Goal: Check status

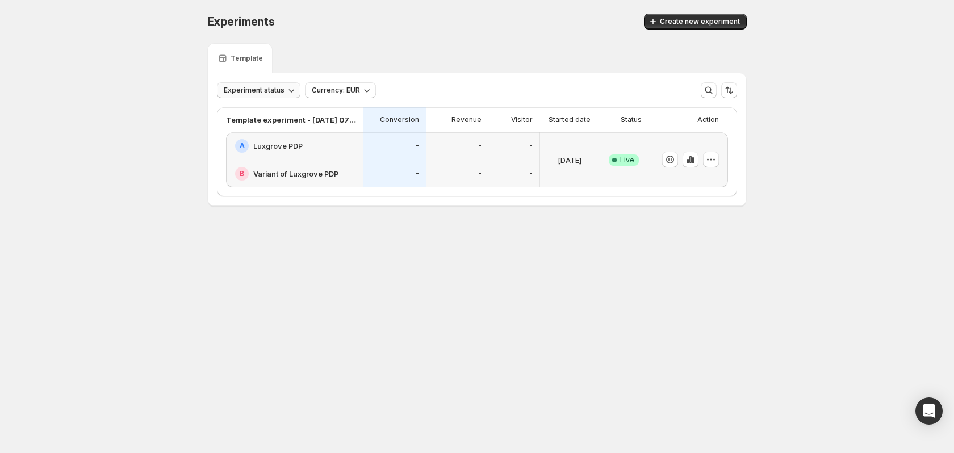
click at [254, 88] on span "Experiment status" at bounding box center [254, 90] width 61 height 9
drag, startPoint x: 141, startPoint y: 120, endPoint x: 155, endPoint y: 120, distance: 13.6
click at [142, 121] on div "Experiments. This page is ready Experiments Create new experiment Template Expe…" at bounding box center [477, 133] width 954 height 267
click at [387, 144] on div "-" at bounding box center [394, 146] width 49 height 14
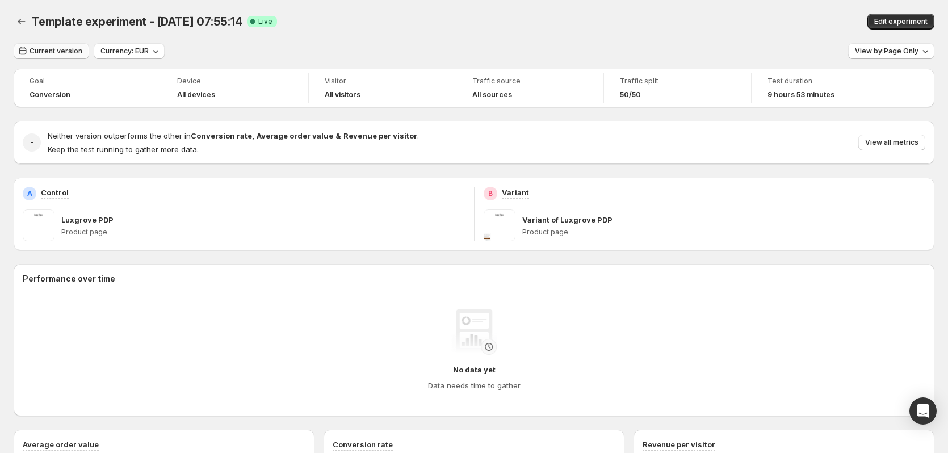
click at [70, 55] on span "Current version" at bounding box center [56, 51] width 53 height 9
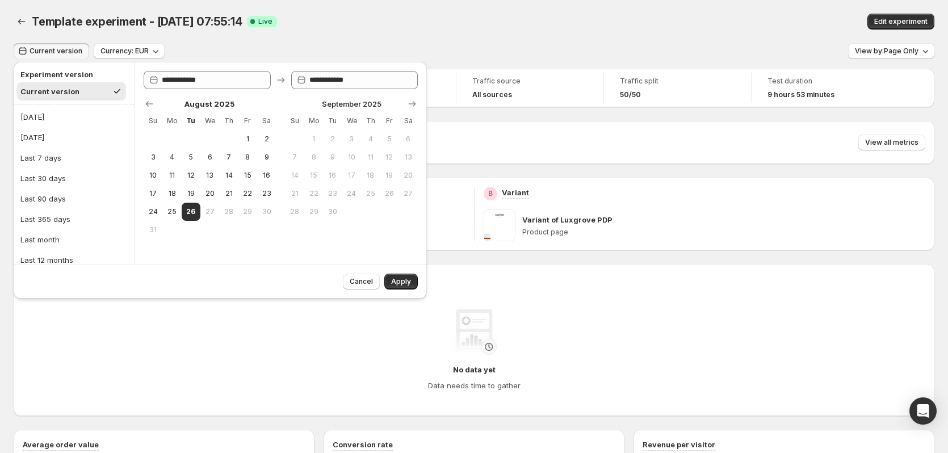
click at [65, 127] on ul "[DATE] [DATE] Last 7 days Last 30 days Last 90 days Last 365 days Last month La…" at bounding box center [74, 199] width 114 height 182
click at [65, 117] on button "[DATE]" at bounding box center [74, 117] width 114 height 18
click at [412, 279] on button "Apply" at bounding box center [400, 282] width 33 height 16
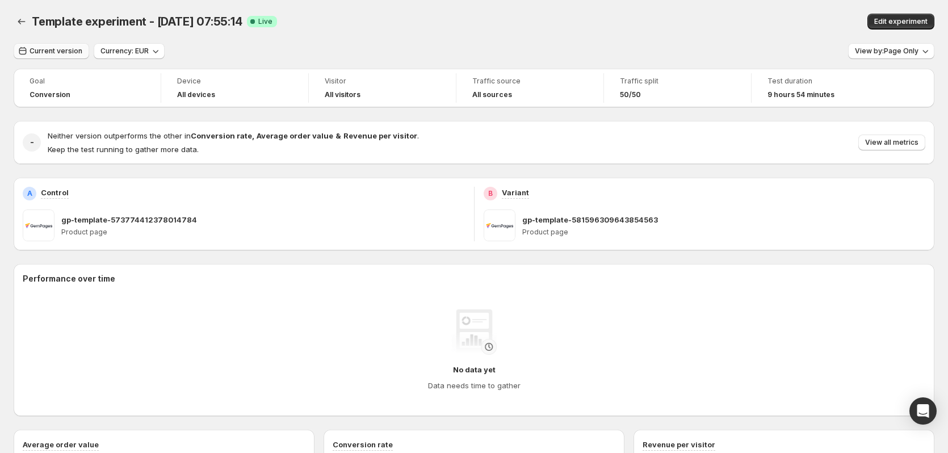
click at [61, 55] on span "Current version" at bounding box center [56, 51] width 53 height 9
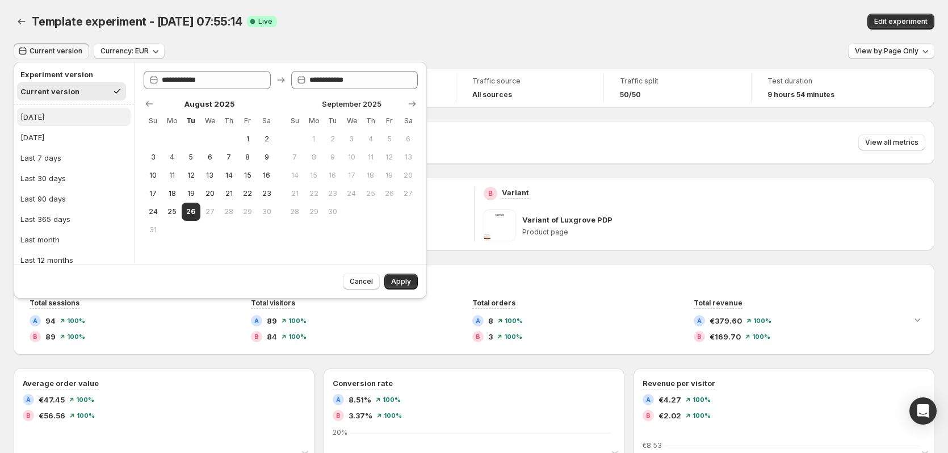
click at [69, 111] on button "[DATE]" at bounding box center [74, 117] width 114 height 18
click at [491, 254] on div "Goal Conversion Device All devices Visitor All visitors Traffic source All sour…" at bounding box center [474, 437] width 921 height 736
